Goal: Book appointment/travel/reservation

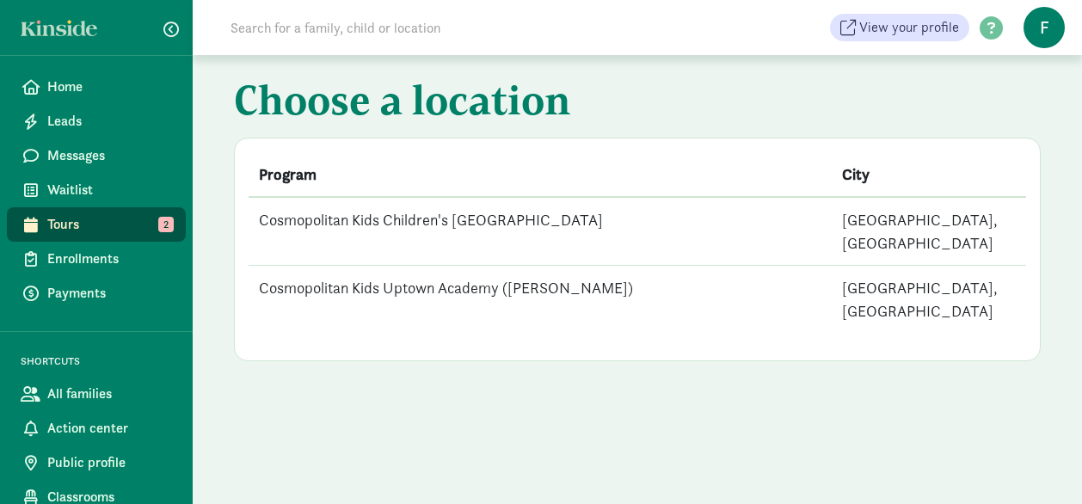
click at [380, 221] on td "Cosmopolitan Kids Children's [GEOGRAPHIC_DATA]" at bounding box center [540, 231] width 583 height 69
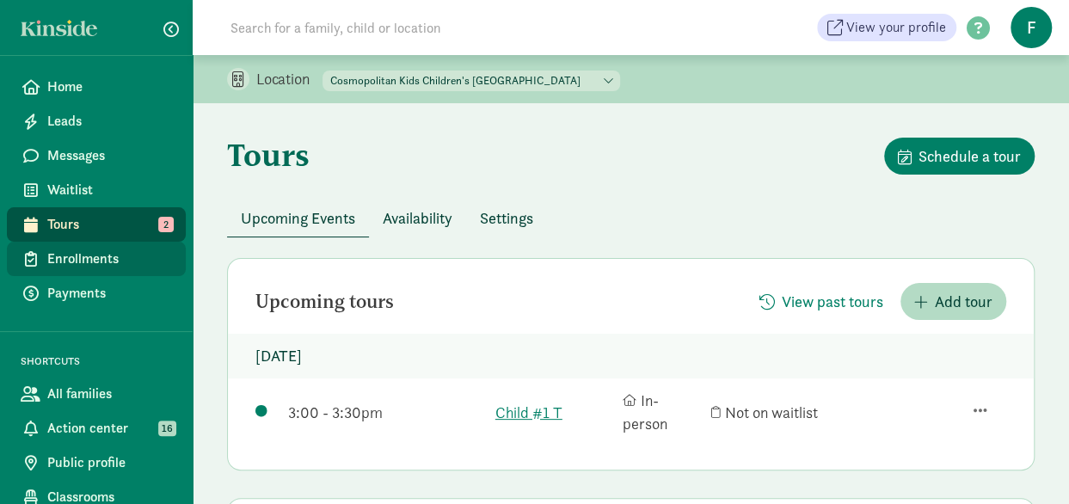
click at [72, 261] on span "Enrollments" at bounding box center [109, 259] width 125 height 21
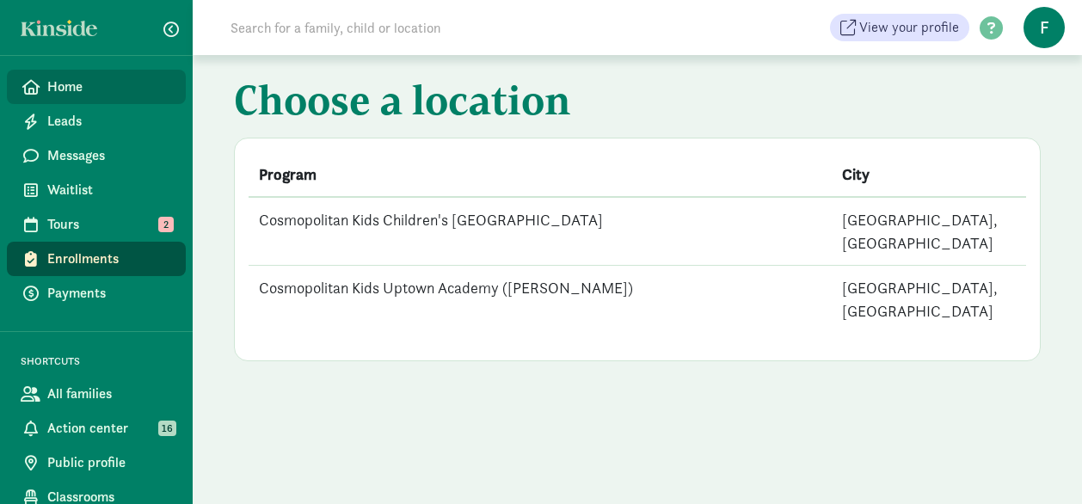
click at [77, 92] on span "Home" at bounding box center [109, 87] width 125 height 21
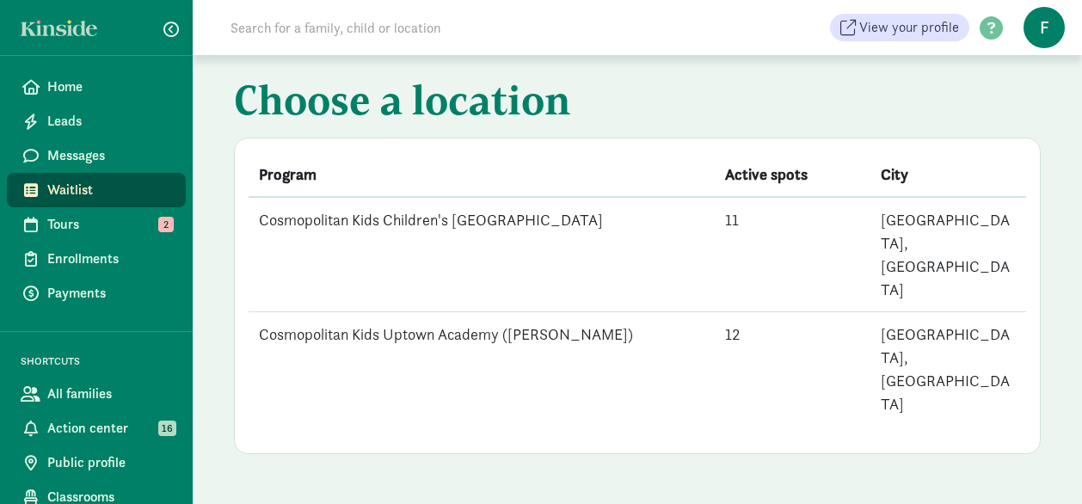
click at [533, 212] on td "Cosmopolitan Kids Children's [GEOGRAPHIC_DATA]" at bounding box center [482, 254] width 466 height 115
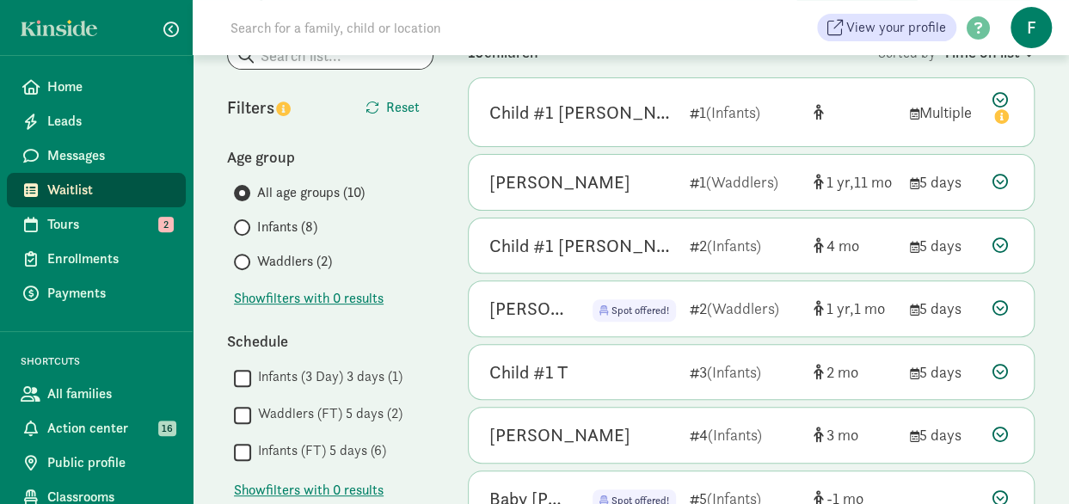
scroll to position [172, 0]
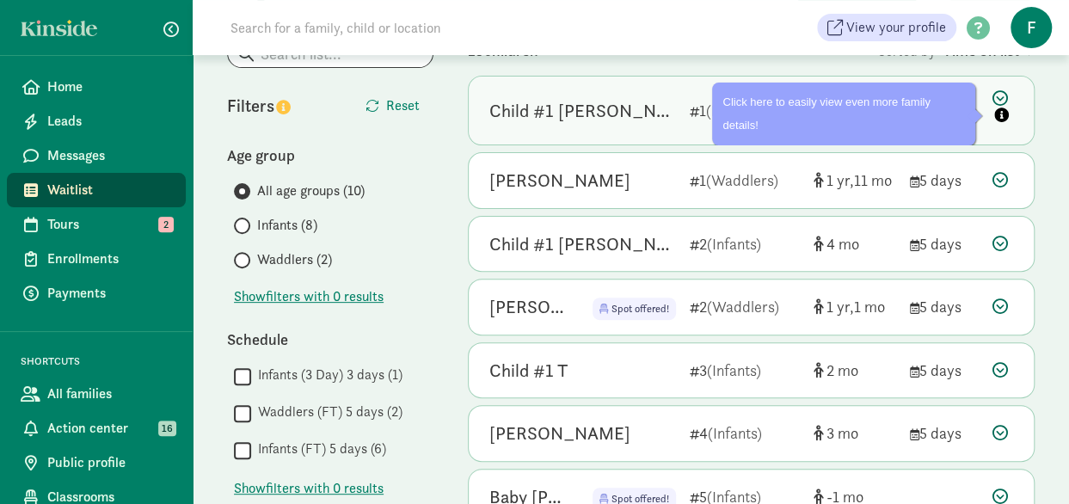
click at [1003, 113] on icon "info" at bounding box center [1001, 115] width 15 height 15
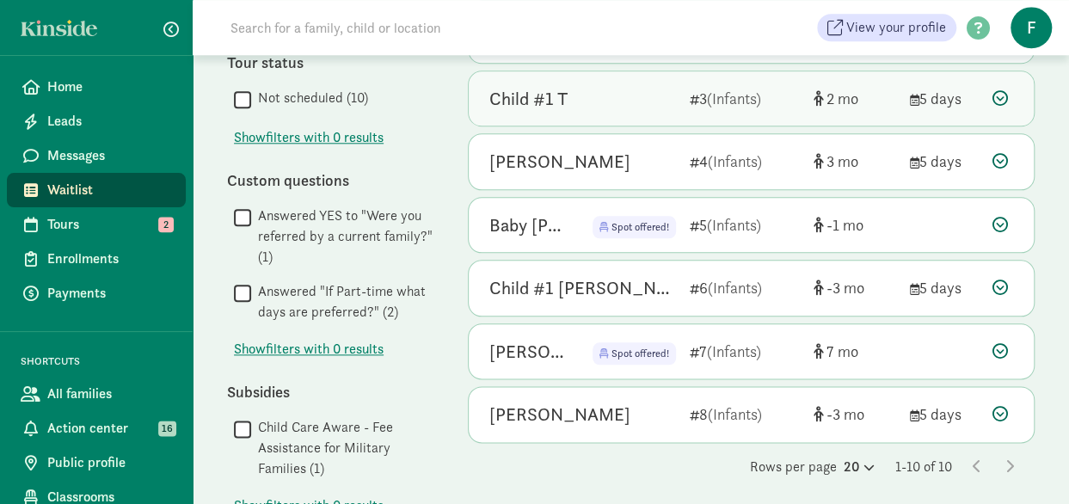
scroll to position [860, 0]
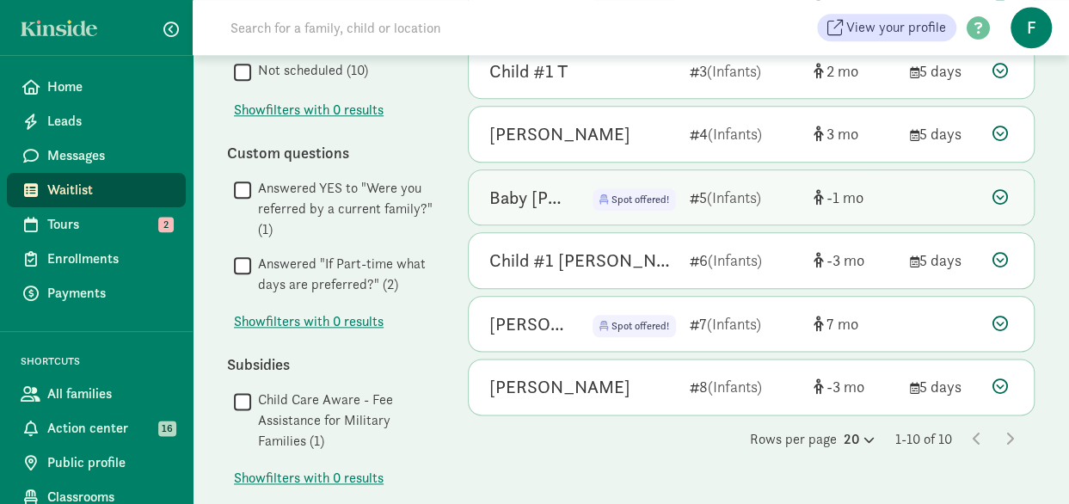
click at [593, 189] on div "Spot offered!" at bounding box center [620, 198] width 111 height 28
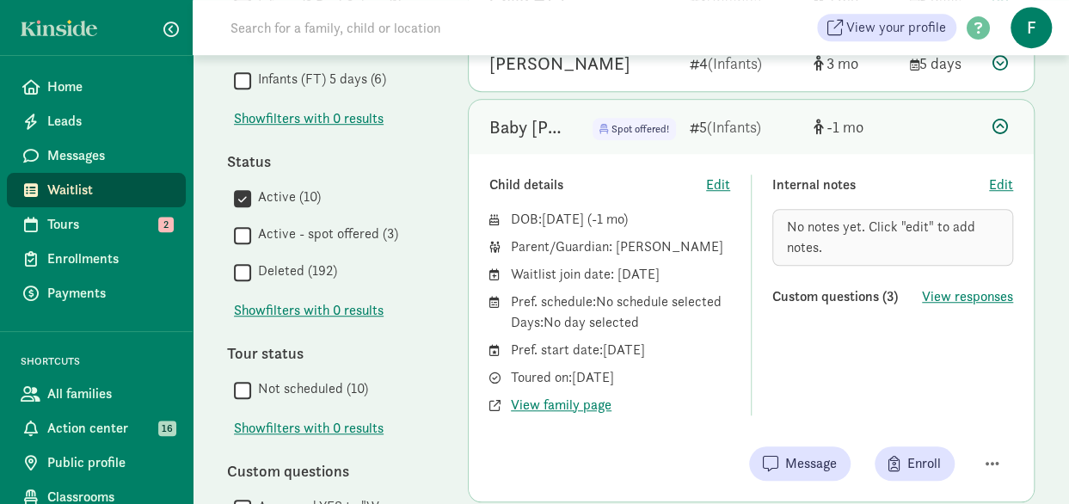
scroll to position [516, 0]
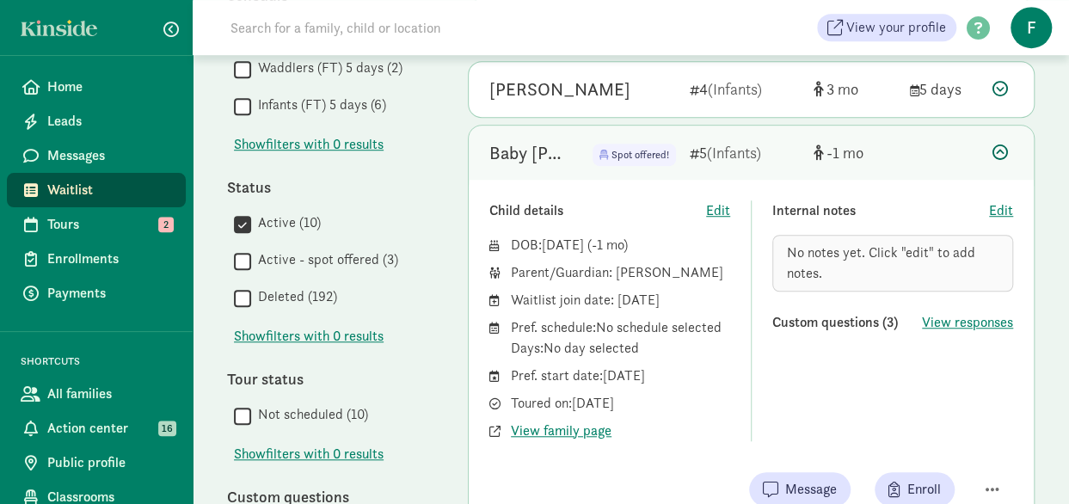
drag, startPoint x: 600, startPoint y: 2, endPoint x: 588, endPoint y: 157, distance: 156.1
click at [600, 8] on div "View your profile HELP CENTER Welcome to the Kinside Help Center! Click the lin…" at bounding box center [631, 27] width 876 height 55
